Goal: Navigation & Orientation: Find specific page/section

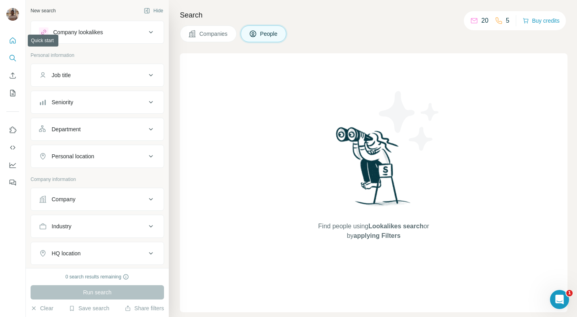
click at [12, 36] on button "Quick start" at bounding box center [12, 40] width 13 height 14
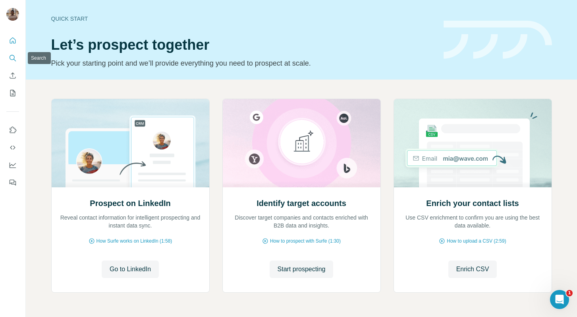
click at [16, 56] on icon "Search" at bounding box center [13, 58] width 8 height 8
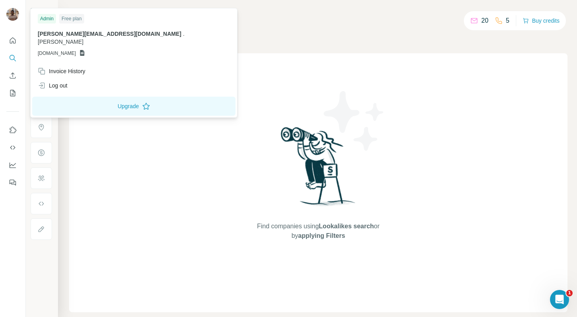
click at [71, 18] on div "Free plan" at bounding box center [71, 19] width 25 height 10
click at [57, 67] on div "Invoice History" at bounding box center [62, 71] width 48 height 8
